Goal: Task Accomplishment & Management: Manage account settings

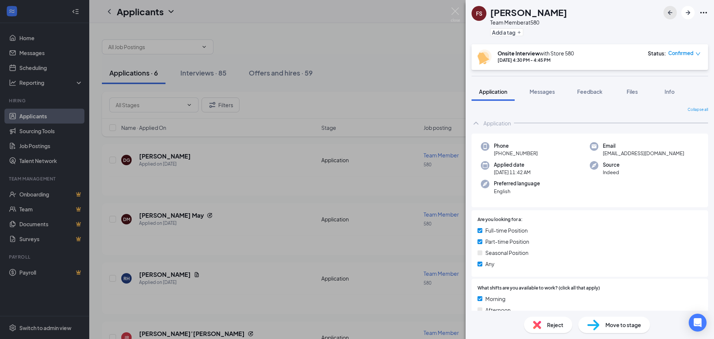
click at [669, 13] on icon "ArrowLeftNew" at bounding box center [670, 12] width 4 height 4
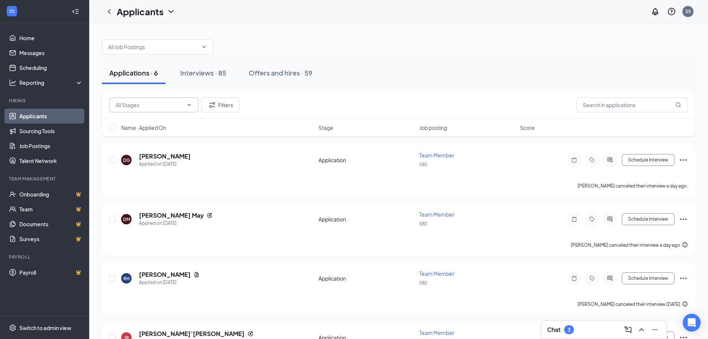
click at [187, 101] on span at bounding box center [153, 104] width 89 height 15
click at [633, 106] on input "text" at bounding box center [633, 104] width 112 height 15
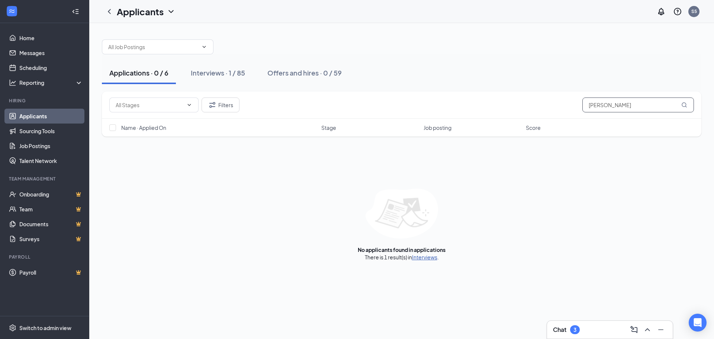
type input "[PERSON_NAME]"
click at [421, 257] on link "Interviews" at bounding box center [424, 257] width 25 height 7
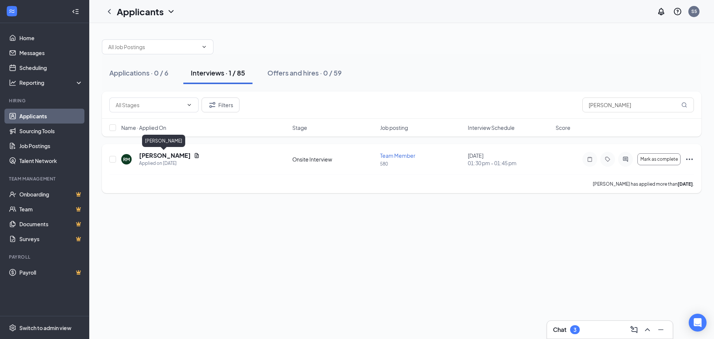
click at [165, 158] on h5 "[PERSON_NAME]" at bounding box center [165, 155] width 52 height 8
click at [689, 158] on icon "Ellipses" at bounding box center [689, 159] width 9 height 9
click at [111, 160] on input "checkbox" at bounding box center [112, 159] width 7 height 7
checkbox input "true"
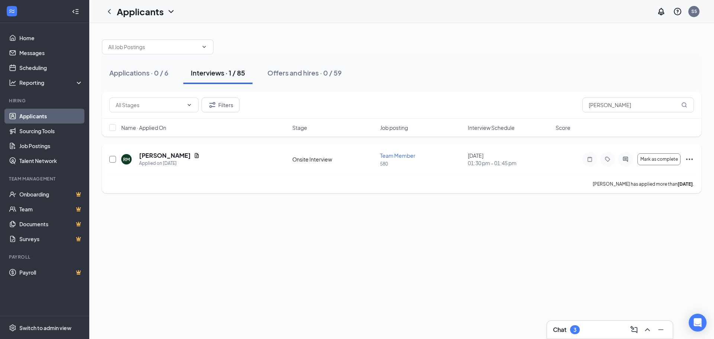
checkbox input "true"
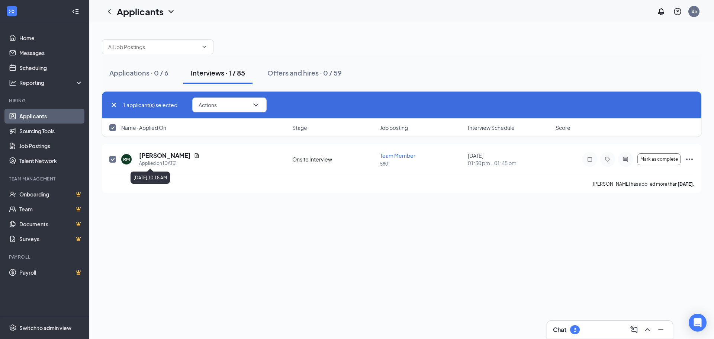
drag, startPoint x: 173, startPoint y: 160, endPoint x: 326, endPoint y: 242, distance: 173.9
click at [326, 242] on div "Applications · 0 / 6 Interviews · 1 / 85 Offers and hires · 0 / 59 1 applicant(…" at bounding box center [401, 181] width 625 height 316
click at [394, 155] on span "Team Member" at bounding box center [397, 155] width 35 height 7
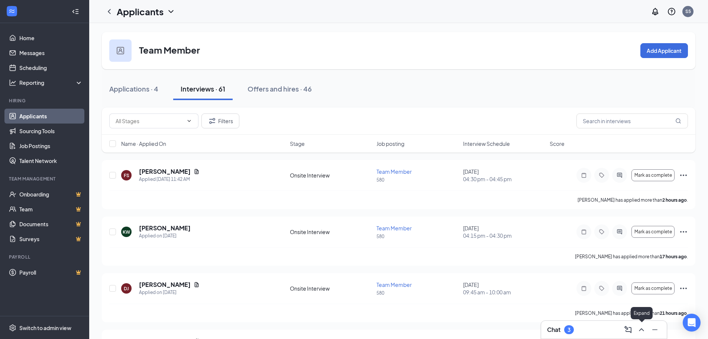
click at [642, 329] on icon "ChevronUp" at bounding box center [641, 329] width 5 height 3
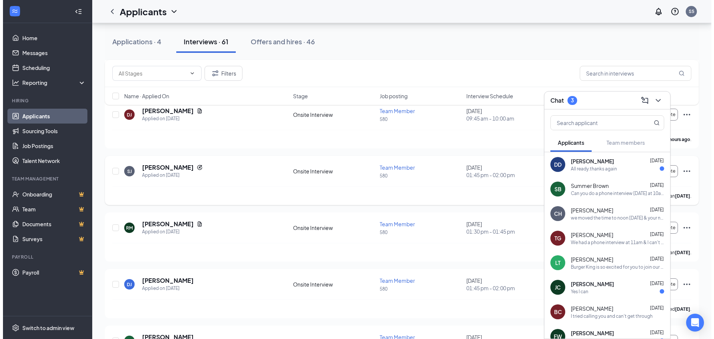
scroll to position [186, 0]
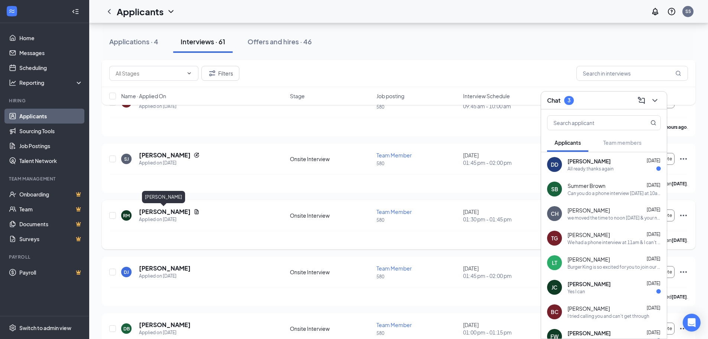
click at [172, 213] on h5 "[PERSON_NAME]" at bounding box center [165, 212] width 52 height 8
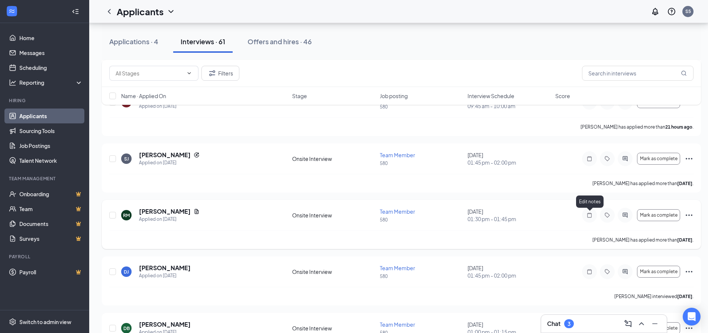
click at [591, 214] on icon "Note" at bounding box center [590, 215] width 4 height 5
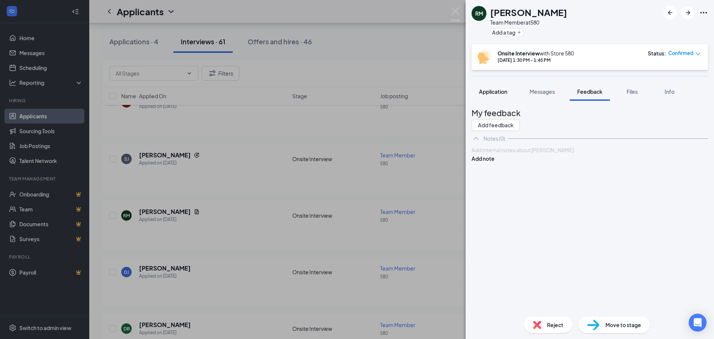
click at [483, 92] on span "Application" at bounding box center [493, 91] width 28 height 7
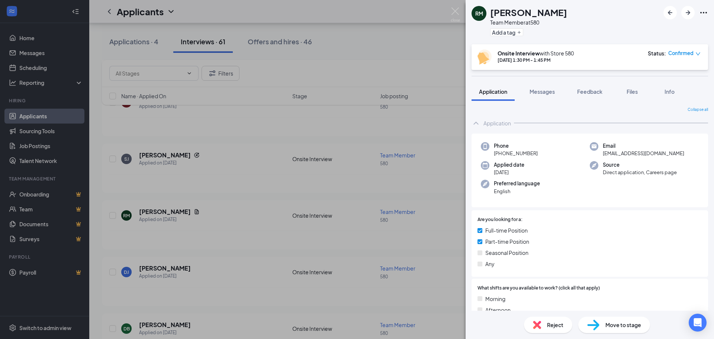
click at [704, 13] on icon "Ellipses" at bounding box center [703, 12] width 7 height 1
click at [662, 26] on div "RM Rodney Mason Team Member at 580 Add a tag" at bounding box center [590, 22] width 248 height 44
click at [707, 13] on icon "Ellipses" at bounding box center [703, 12] width 9 height 9
click at [671, 26] on link "View full application" at bounding box center [647, 26] width 48 height 8
click at [689, 50] on span "Confirmed" at bounding box center [680, 52] width 25 height 7
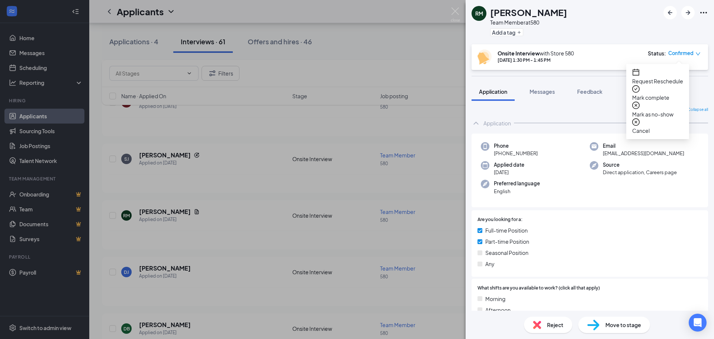
click at [683, 77] on span "Request Reschedule" at bounding box center [657, 81] width 51 height 8
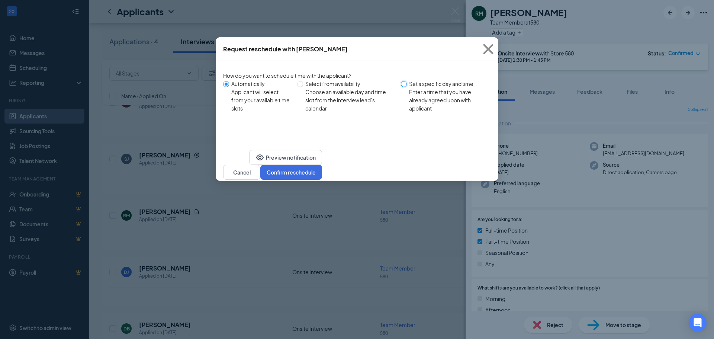
click at [407, 81] on input "Set a specific day and time Enter a time that you have already agreed upon with…" at bounding box center [404, 84] width 6 height 6
radio input "true"
radio input "false"
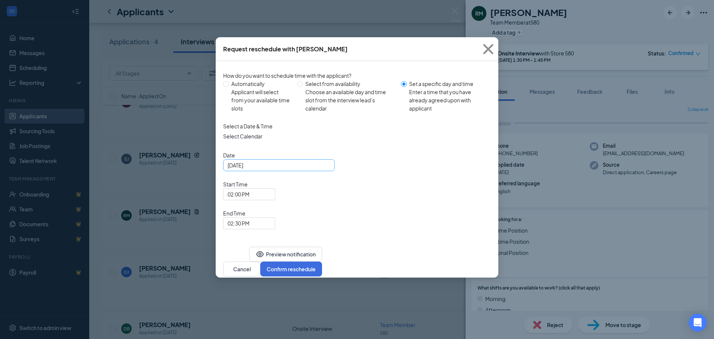
click at [325, 169] on div "Sep 15, 2025" at bounding box center [279, 165] width 103 height 8
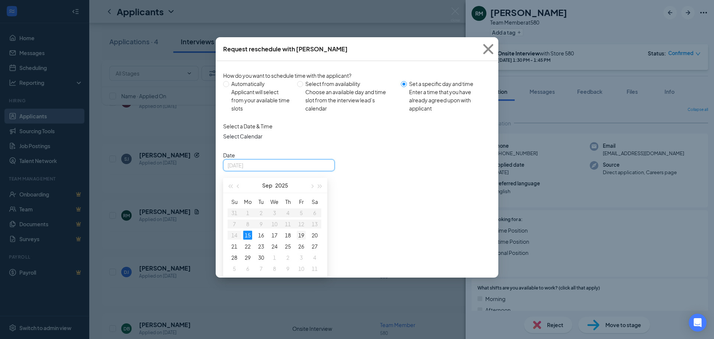
type input "Sep 19, 2025"
click at [303, 239] on div "19" at bounding box center [301, 235] width 9 height 9
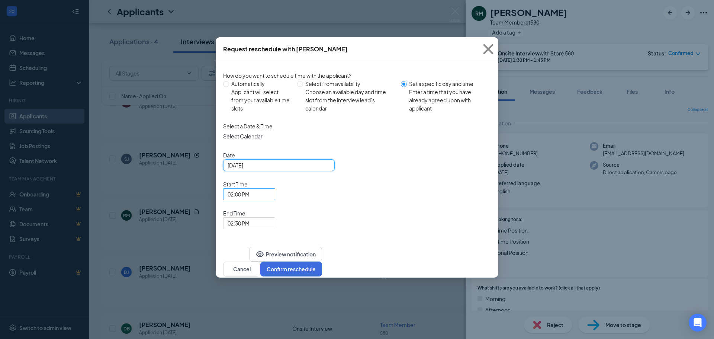
click at [275, 188] on div "02:00 PM" at bounding box center [249, 194] width 52 height 12
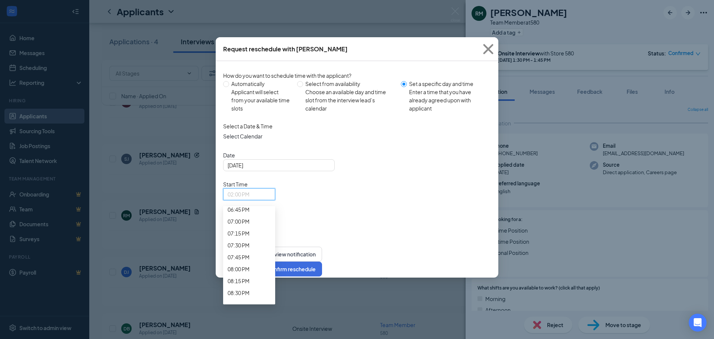
scroll to position [918, 0]
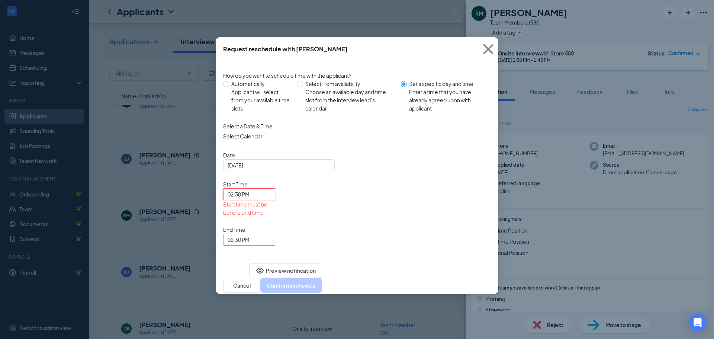
click at [271, 234] on span "02:30 PM" at bounding box center [249, 239] width 43 height 11
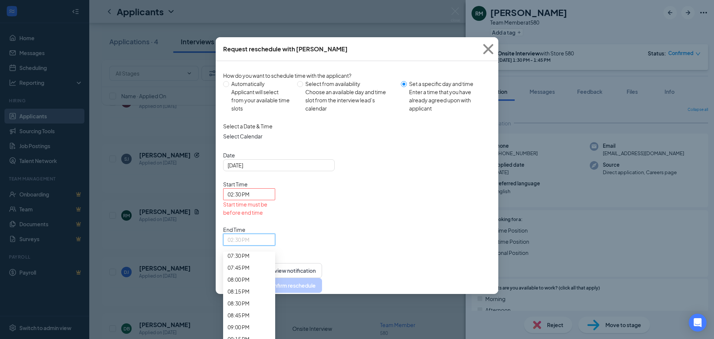
scroll to position [989, 0]
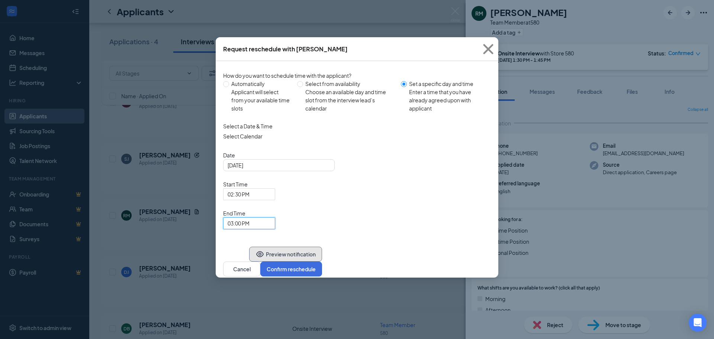
click at [254, 247] on button "Preview notification" at bounding box center [285, 254] width 73 height 15
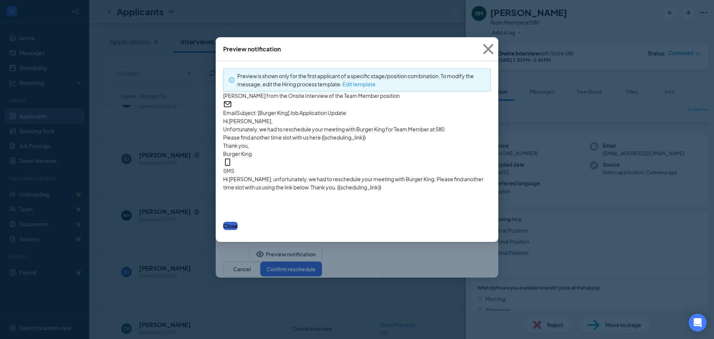
click at [238, 230] on button "Close" at bounding box center [230, 226] width 15 height 8
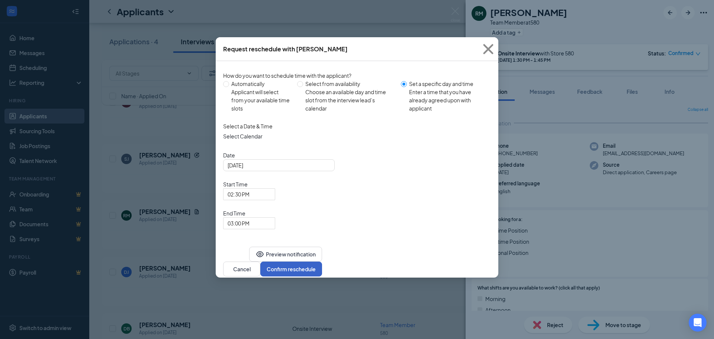
click at [322, 261] on button "Confirm reschedule" at bounding box center [291, 268] width 62 height 15
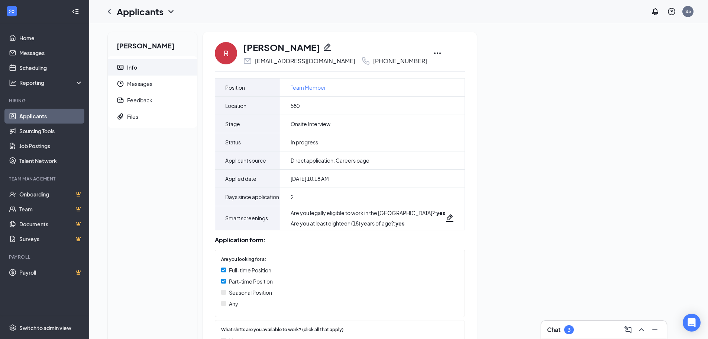
click at [433, 54] on icon "Ellipses" at bounding box center [437, 53] width 9 height 9
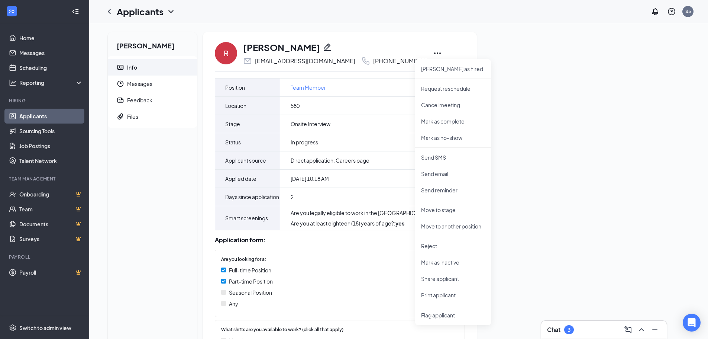
click at [568, 165] on div "[PERSON_NAME] Info Messages Feedback Files R [PERSON_NAME] [EMAIL_ADDRESS][DOMA…" at bounding box center [399, 320] width 594 height 576
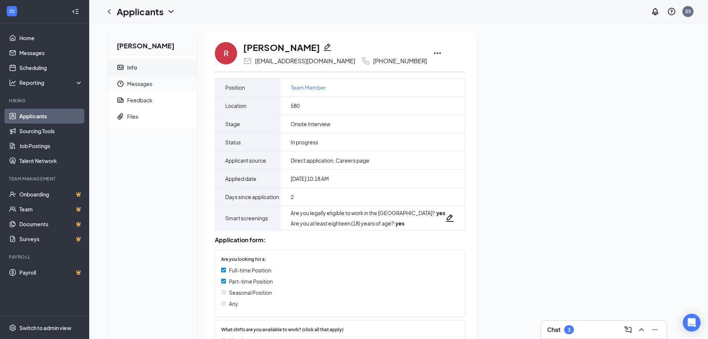
click at [143, 81] on span "Messages" at bounding box center [159, 83] width 64 height 16
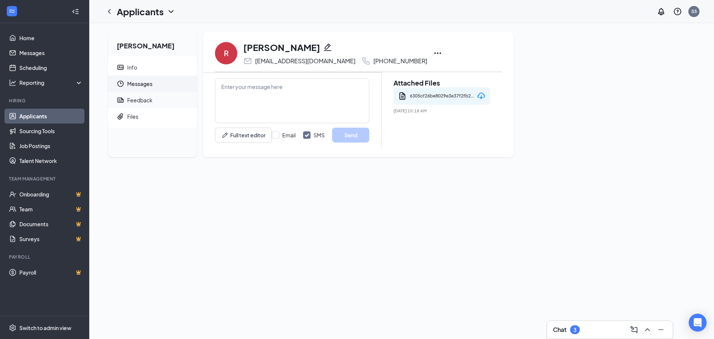
click at [146, 100] on div "Feedback" at bounding box center [139, 99] width 25 height 7
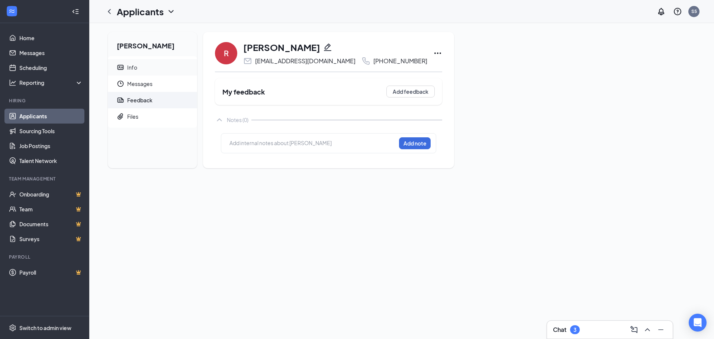
click at [130, 68] on div "Info" at bounding box center [132, 67] width 10 height 7
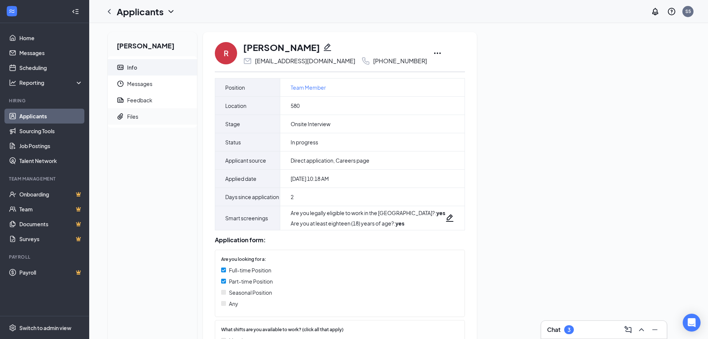
click at [135, 118] on div "Files" at bounding box center [132, 116] width 11 height 7
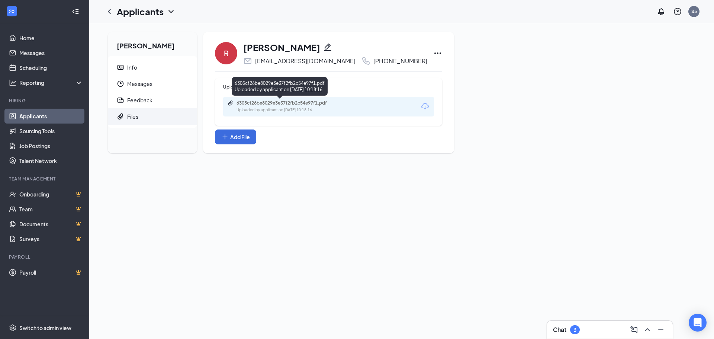
click at [283, 110] on div "Uploaded by applicant on [DATE] 10:18:16" at bounding box center [293, 110] width 112 height 6
